Goal: Transaction & Acquisition: Purchase product/service

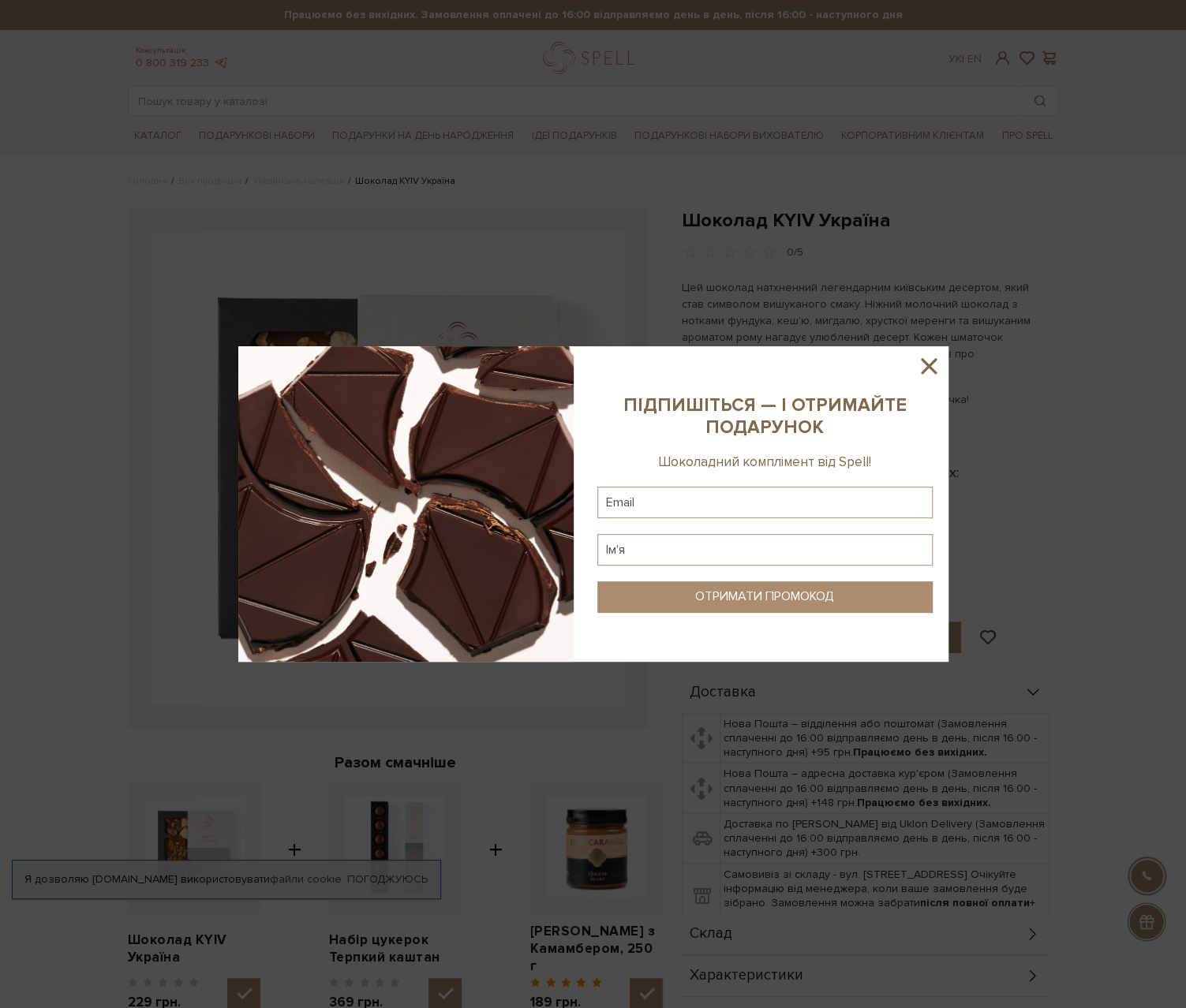
click at [929, 359] on icon at bounding box center [929, 366] width 27 height 27
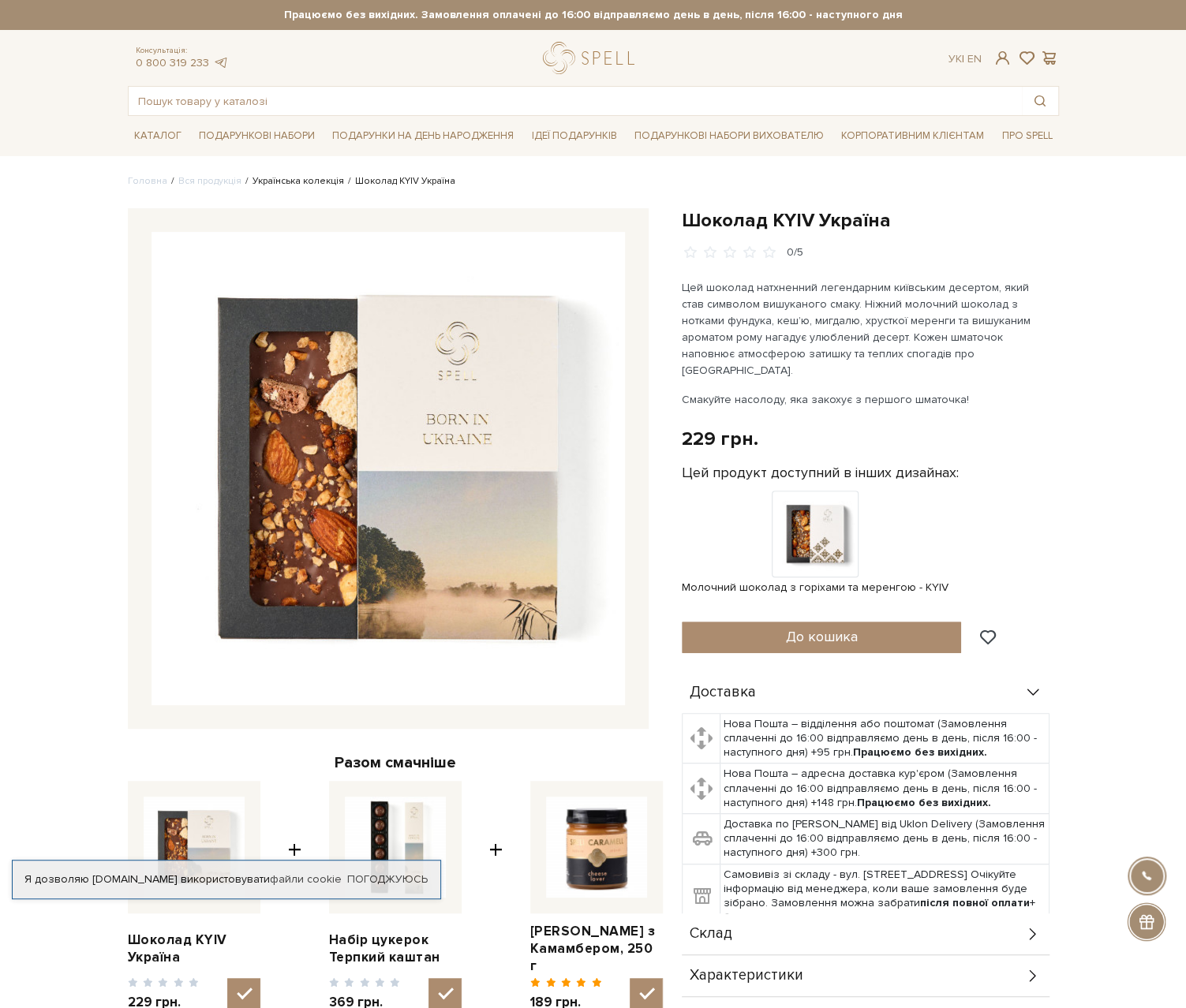
click at [293, 182] on link "Українська колекція" at bounding box center [298, 181] width 92 height 12
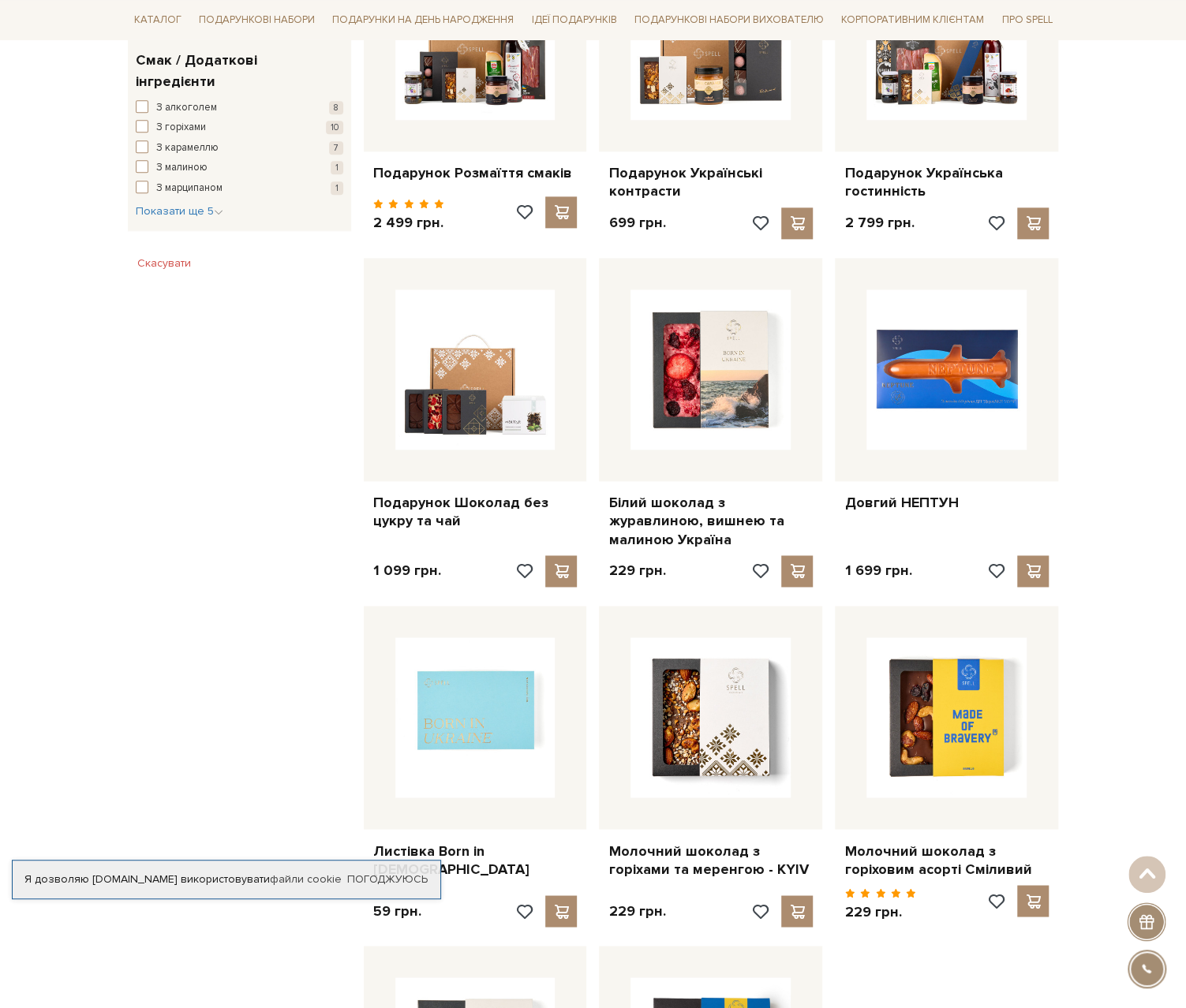
scroll to position [1499, 0]
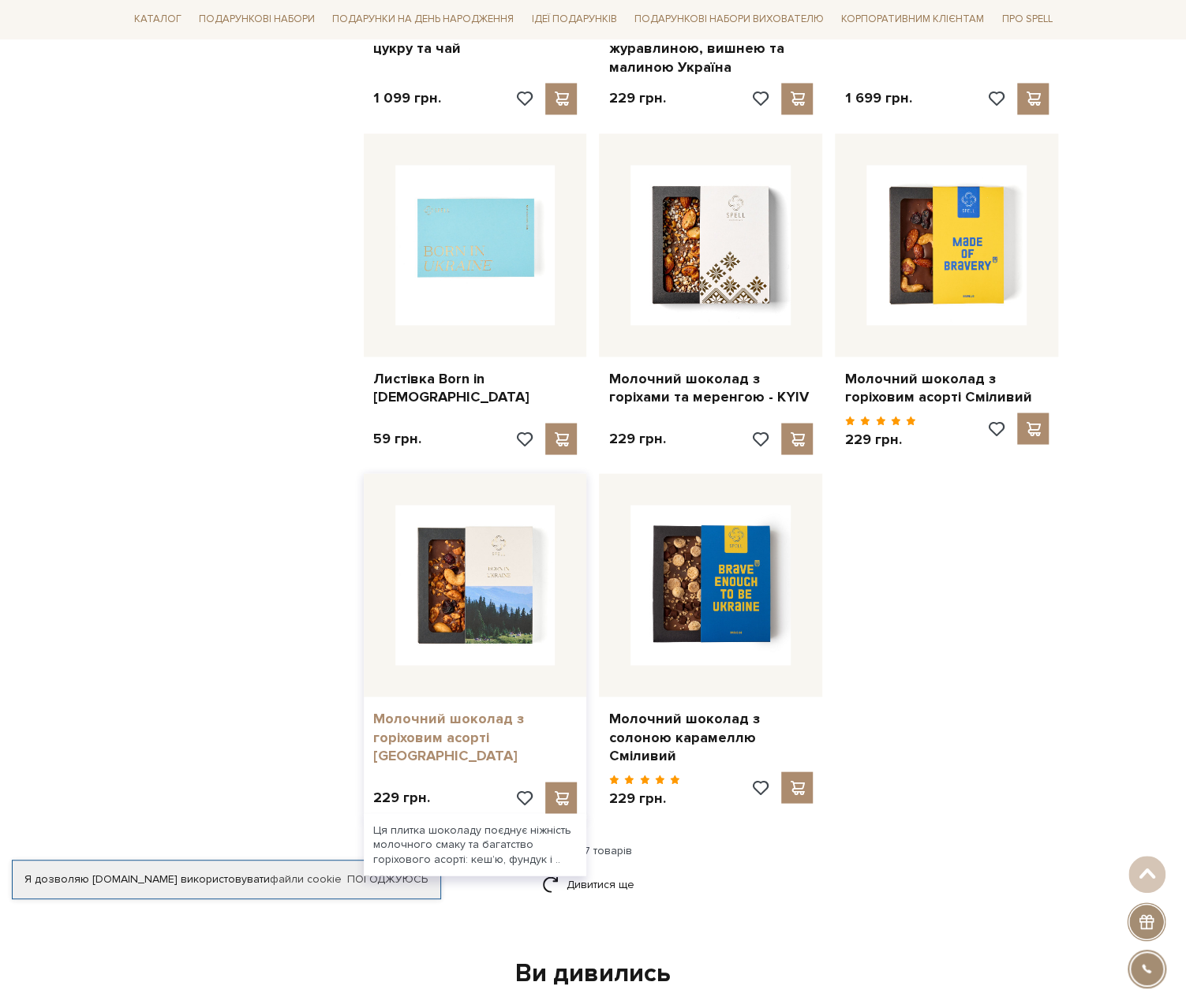
click at [473, 723] on link "Молочний шоколад з горіховим асорті Україна" at bounding box center [475, 736] width 204 height 56
